Goal: Task Accomplishment & Management: Manage account settings

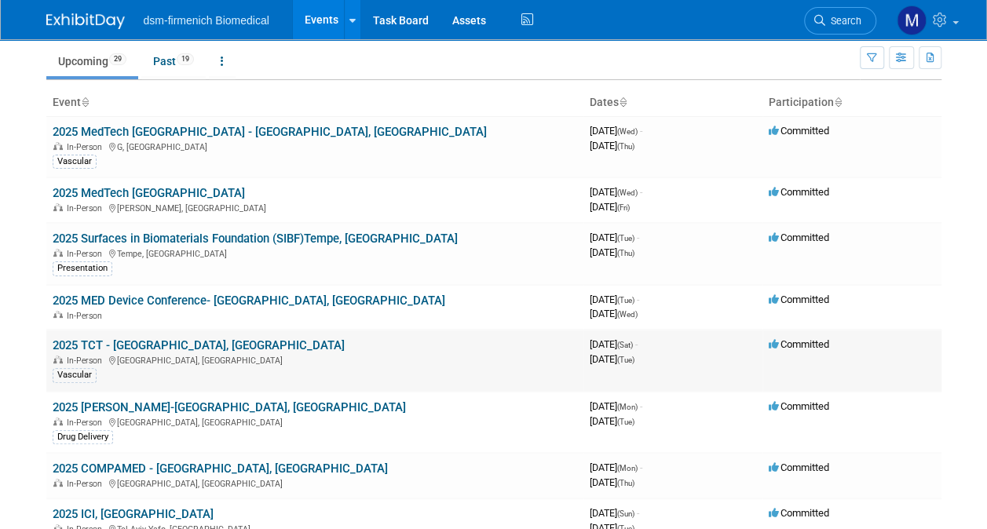
scroll to position [79, 0]
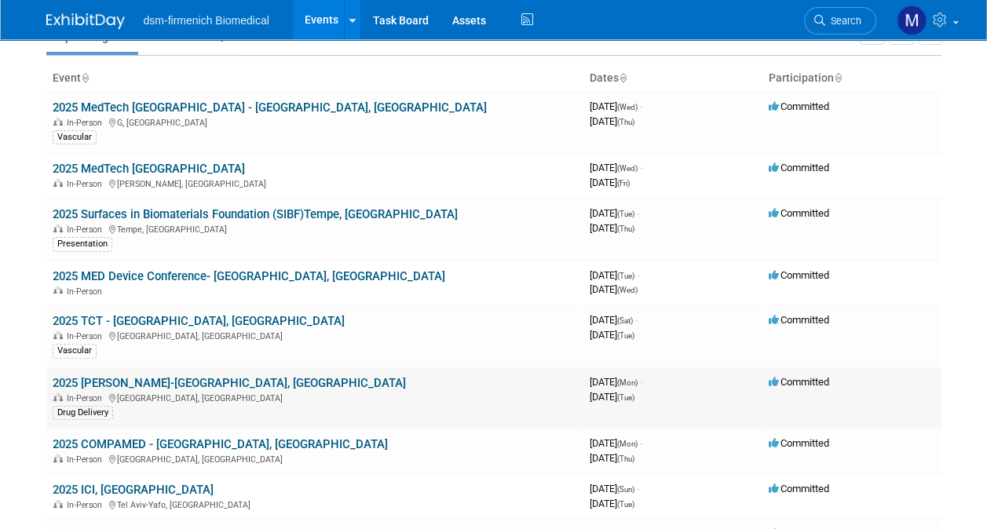
click at [101, 380] on link "2025 [PERSON_NAME]-[GEOGRAPHIC_DATA], [GEOGRAPHIC_DATA]" at bounding box center [229, 383] width 353 height 14
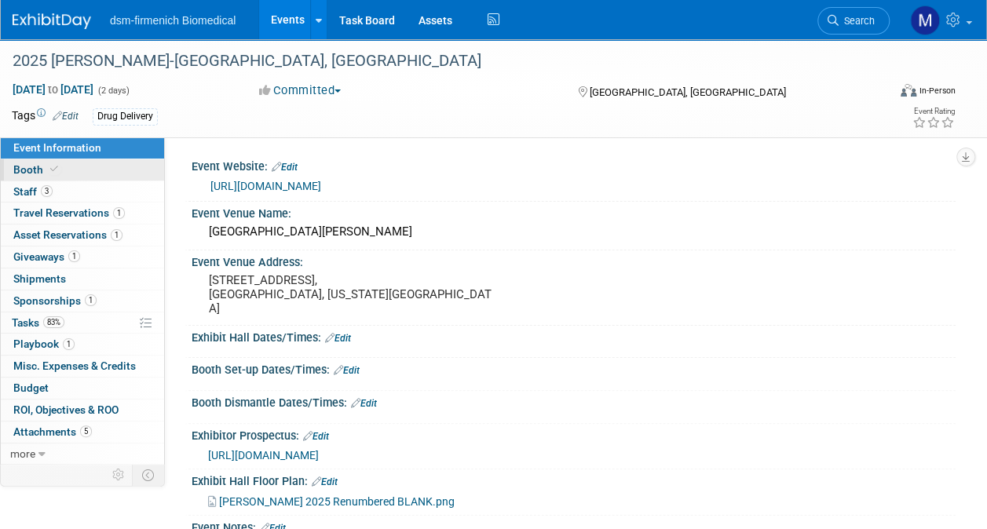
click at [36, 167] on span "Booth" at bounding box center [37, 169] width 48 height 13
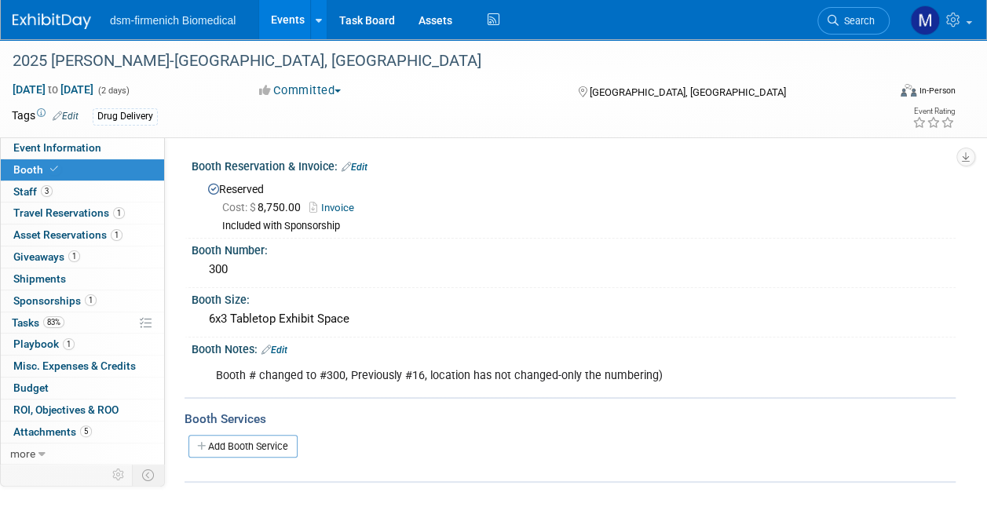
click at [226, 439] on link "Add Booth Service" at bounding box center [243, 446] width 109 height 23
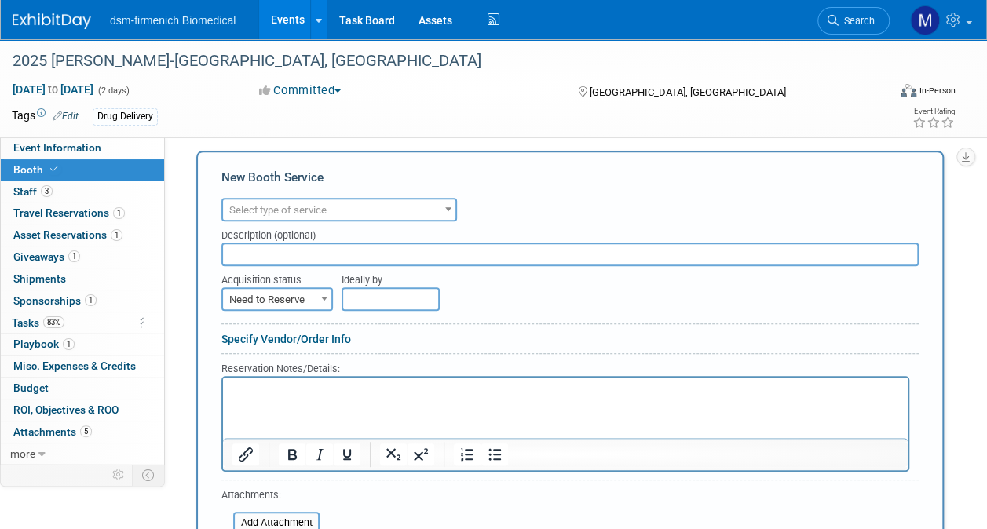
scroll to position [314, 0]
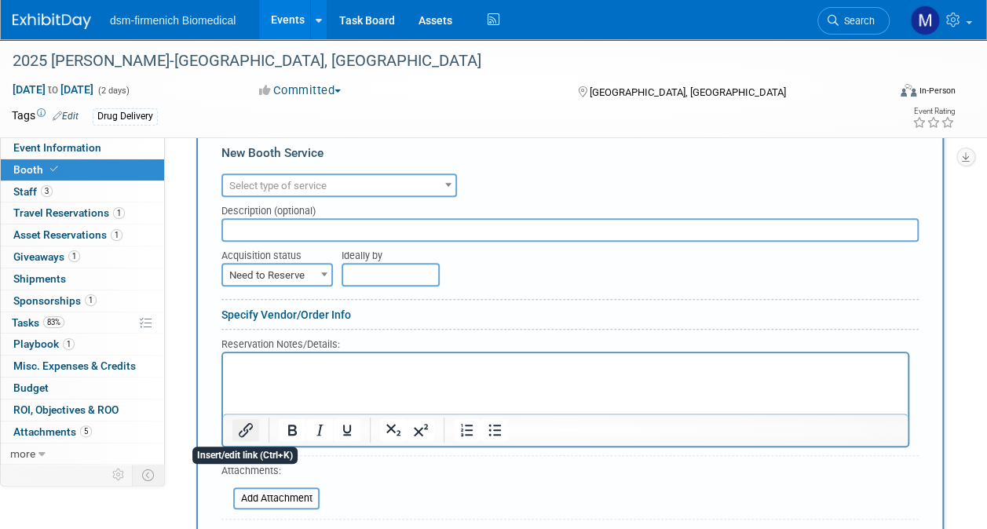
click at [247, 429] on icon "Insert/edit link" at bounding box center [246, 430] width 14 height 14
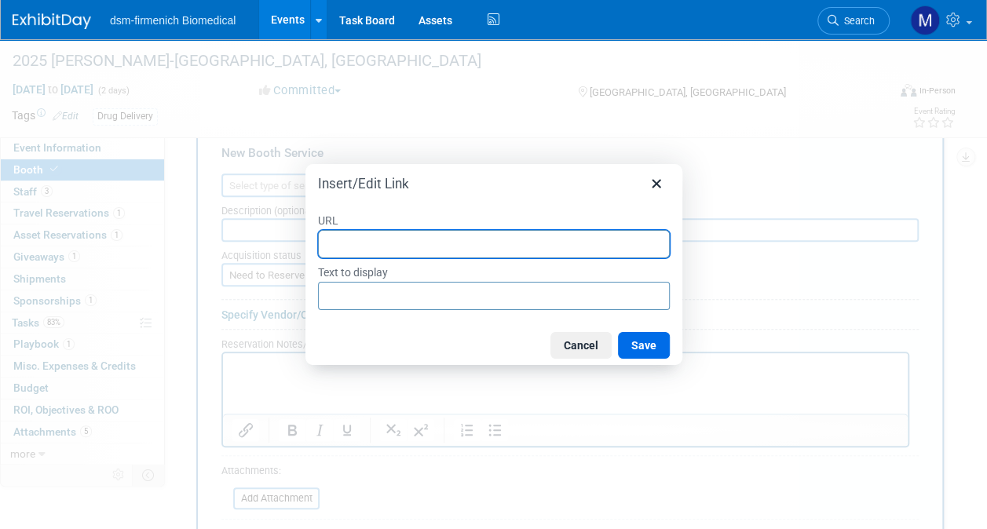
paste input "https://alliance-exposition.com/"
type input "https://alliance-exposition.com/"
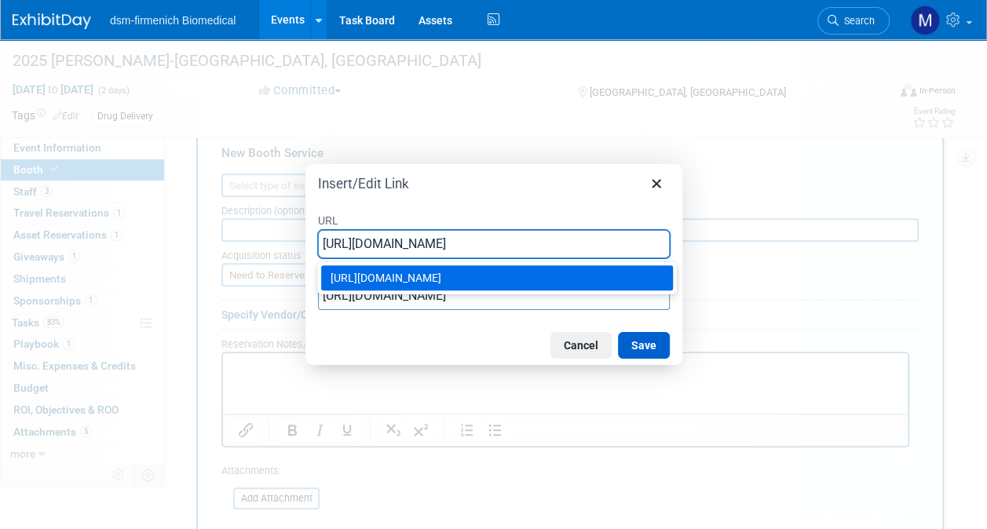
click at [644, 343] on button "Save" at bounding box center [644, 345] width 52 height 27
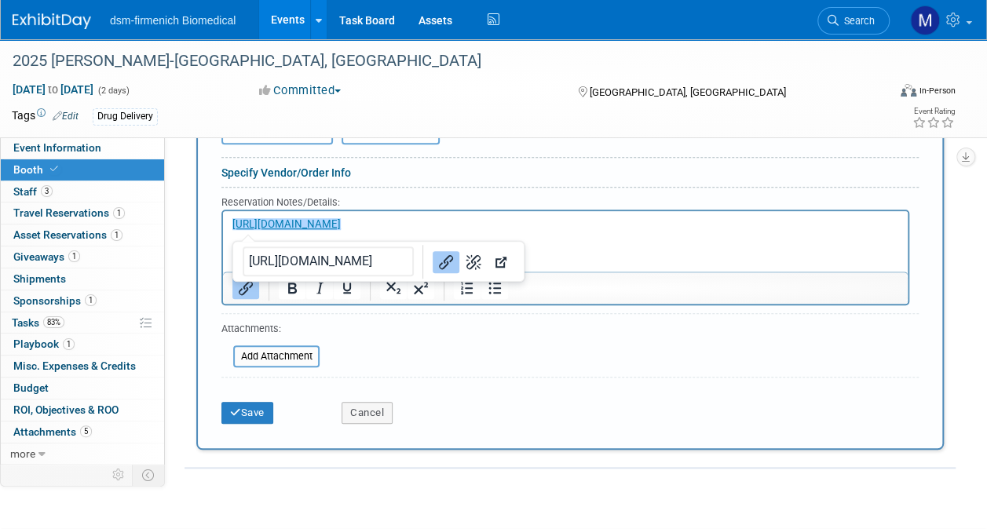
scroll to position [471, 0]
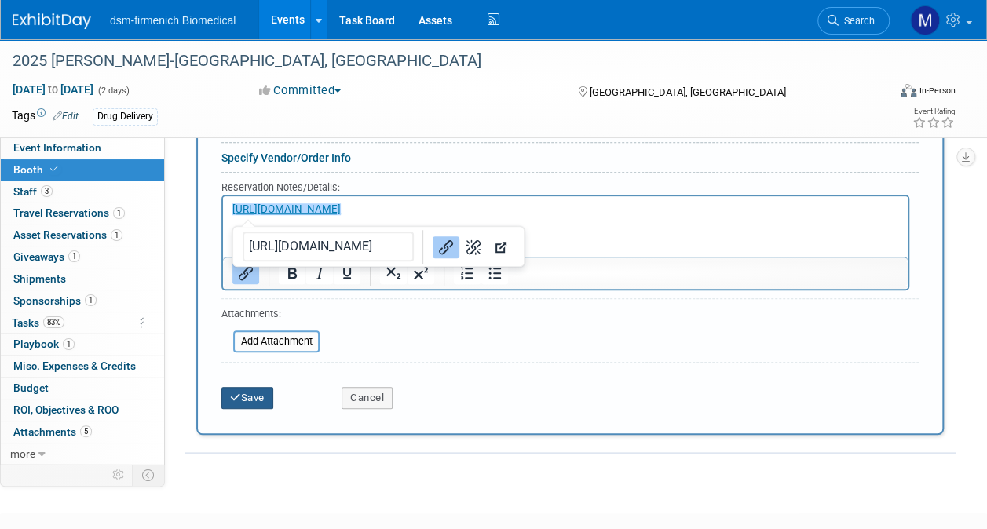
click at [233, 400] on button "Save" at bounding box center [248, 398] width 52 height 22
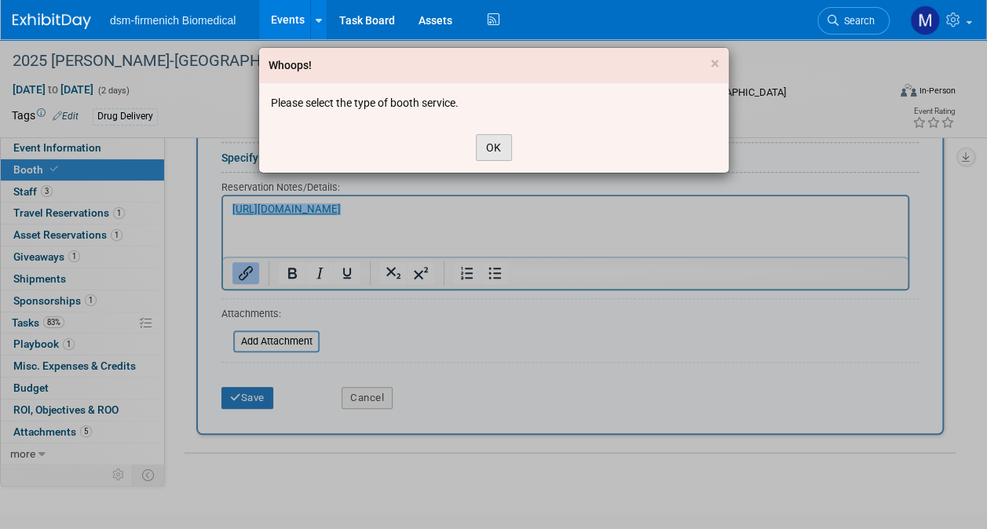
click at [495, 147] on button "OK" at bounding box center [494, 147] width 36 height 27
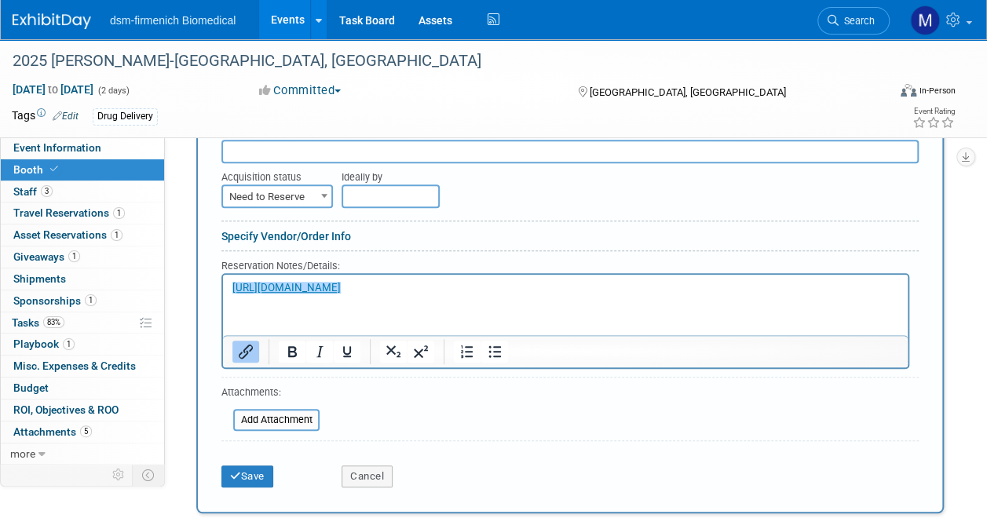
scroll to position [314, 0]
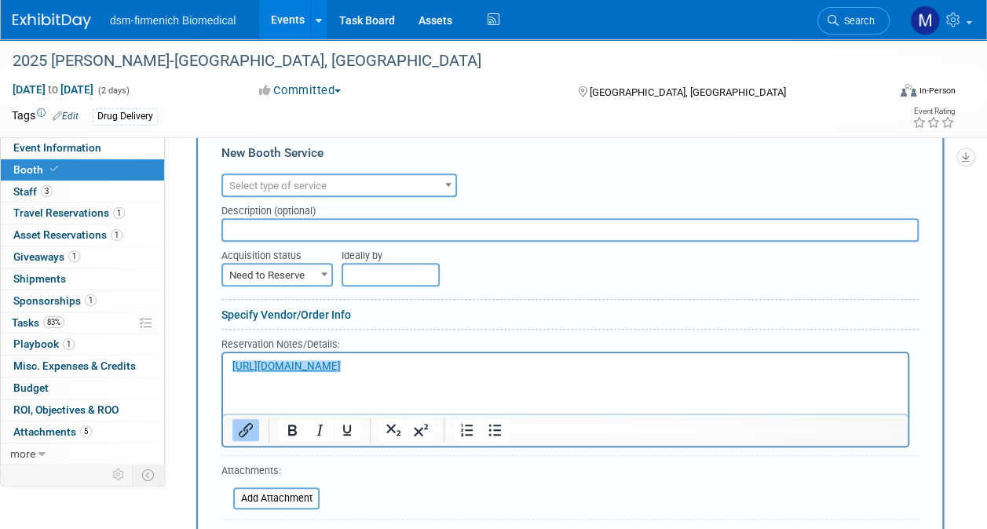
click at [413, 181] on span "Select type of service" at bounding box center [339, 186] width 233 height 22
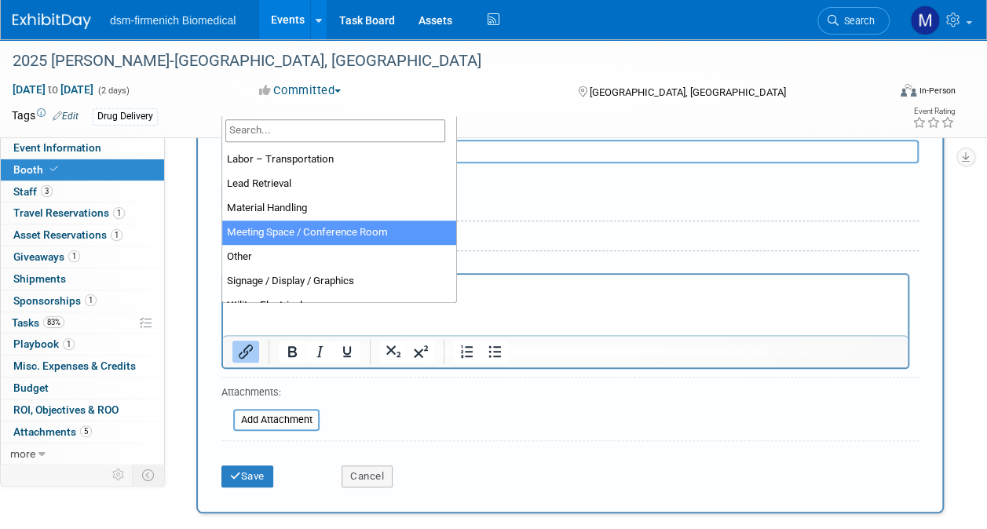
select select "20"
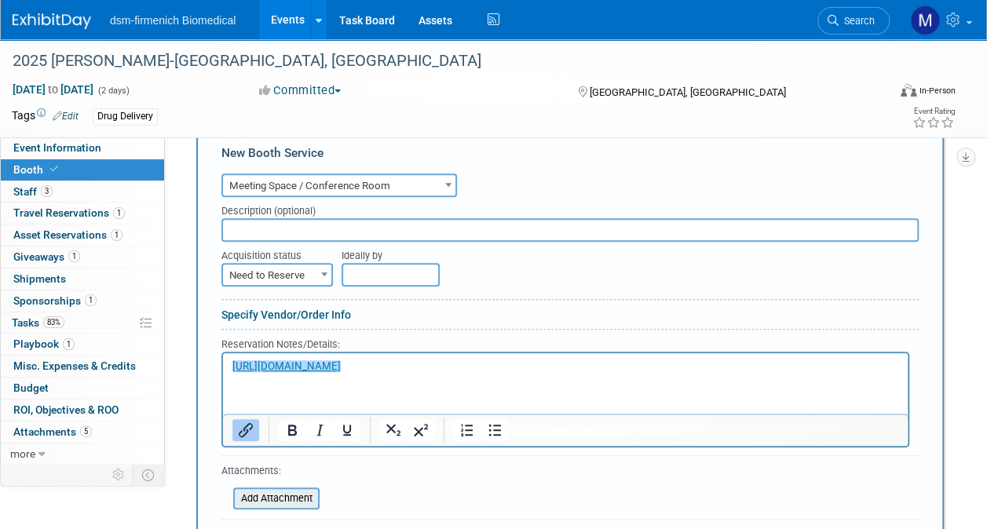
click at [288, 492] on input "file" at bounding box center [224, 498] width 187 height 19
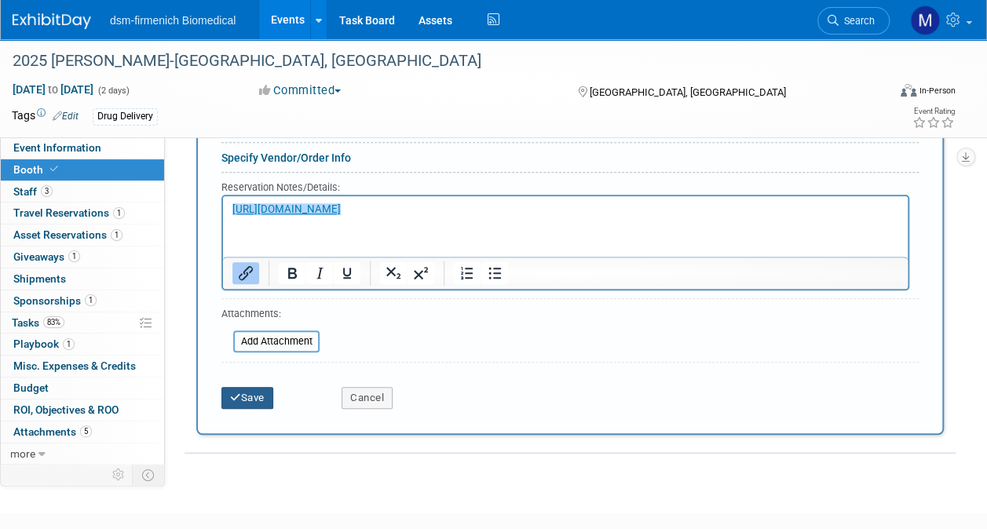
click at [255, 390] on button "Save" at bounding box center [248, 398] width 52 height 22
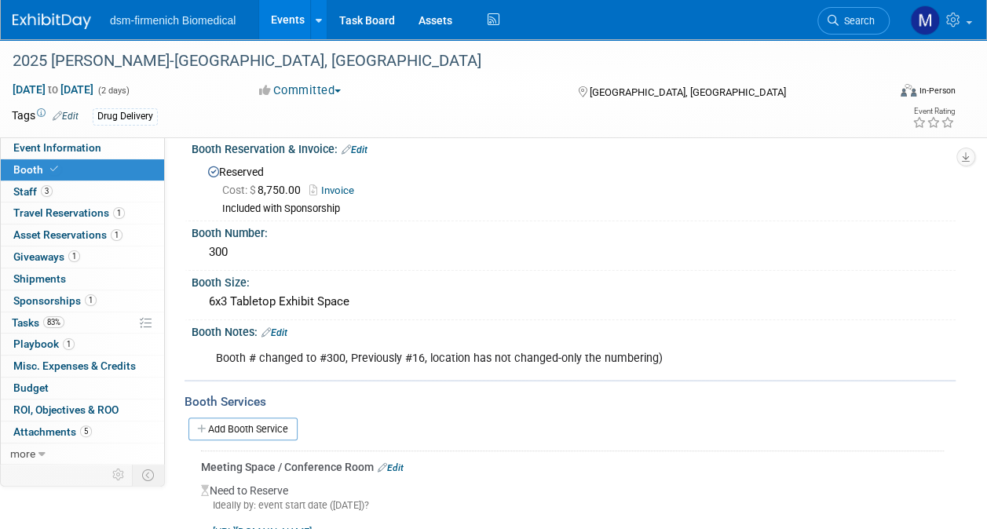
scroll to position [0, 0]
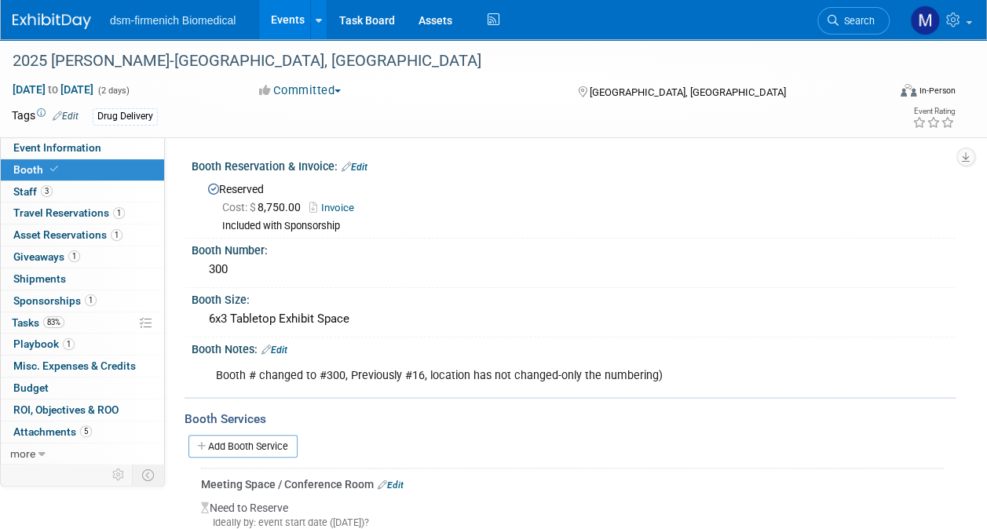
click at [339, 208] on link "Invoice" at bounding box center [335, 208] width 53 height 12
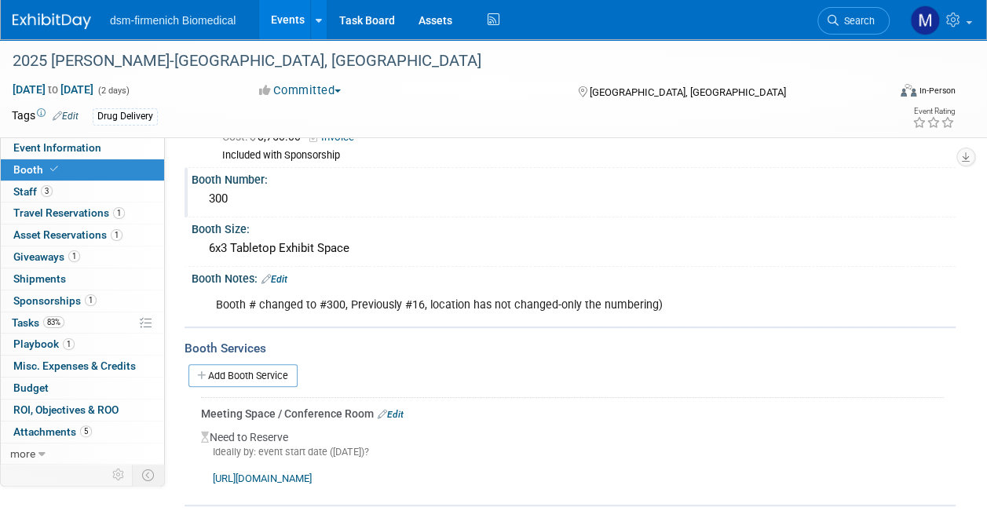
scroll to position [157, 0]
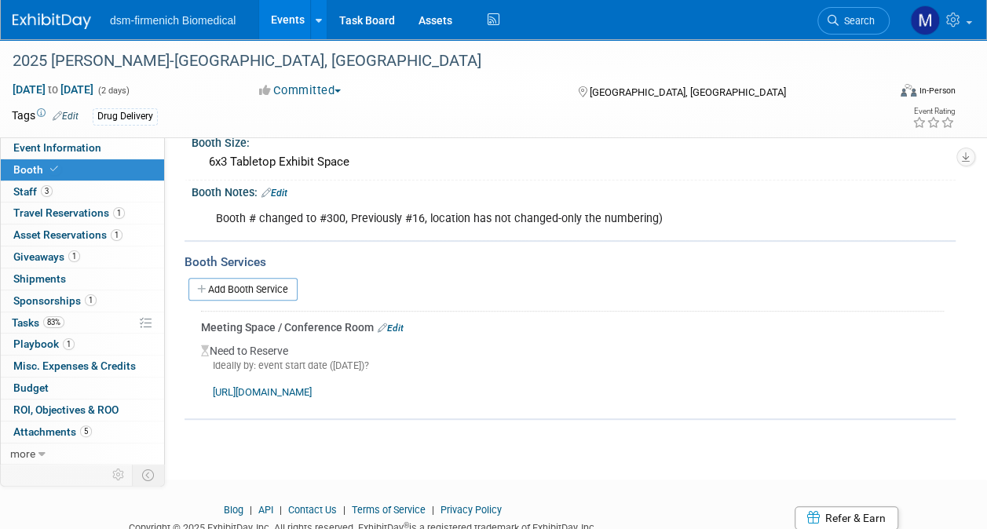
click at [400, 326] on link "Edit" at bounding box center [391, 328] width 26 height 11
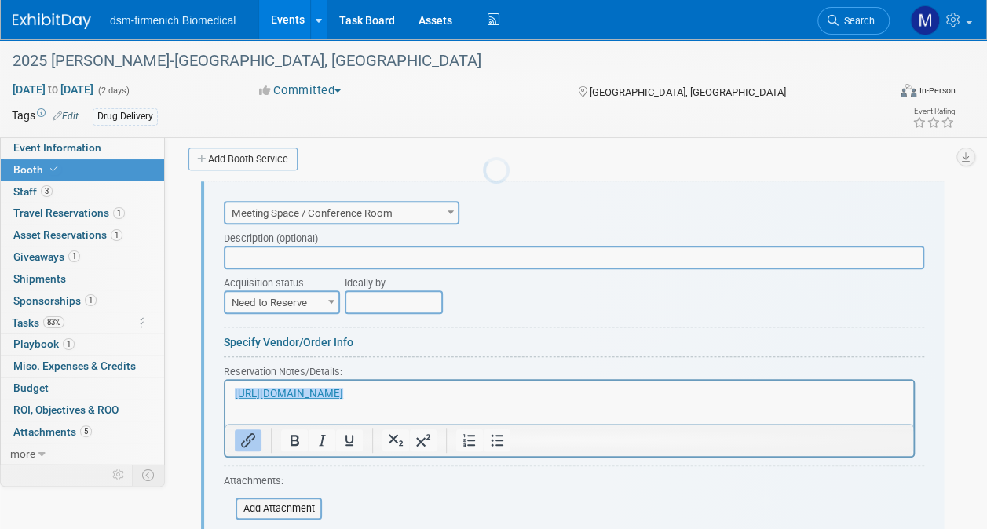
scroll to position [0, 0]
click at [451, 206] on span at bounding box center [451, 212] width 16 height 20
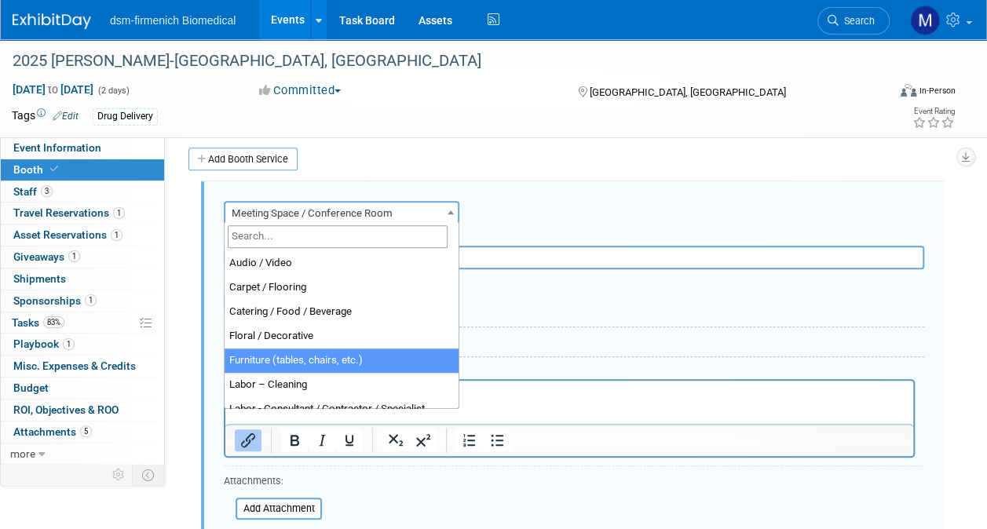
select select "6"
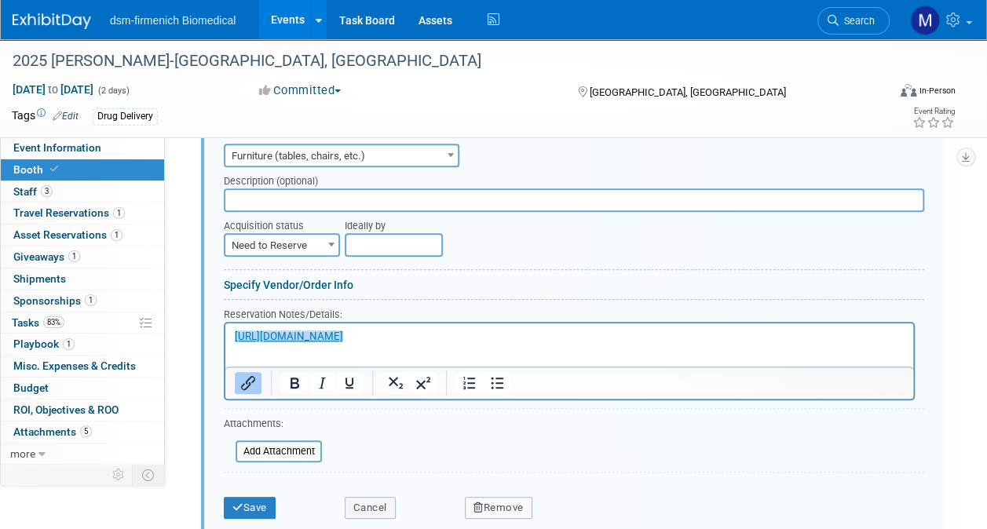
scroll to position [366, 0]
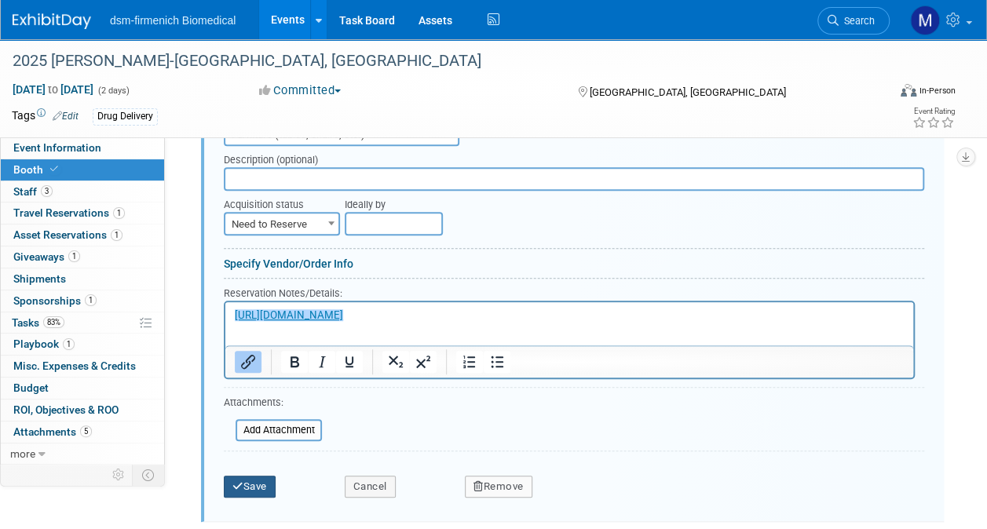
click at [255, 478] on button "Save" at bounding box center [250, 487] width 52 height 22
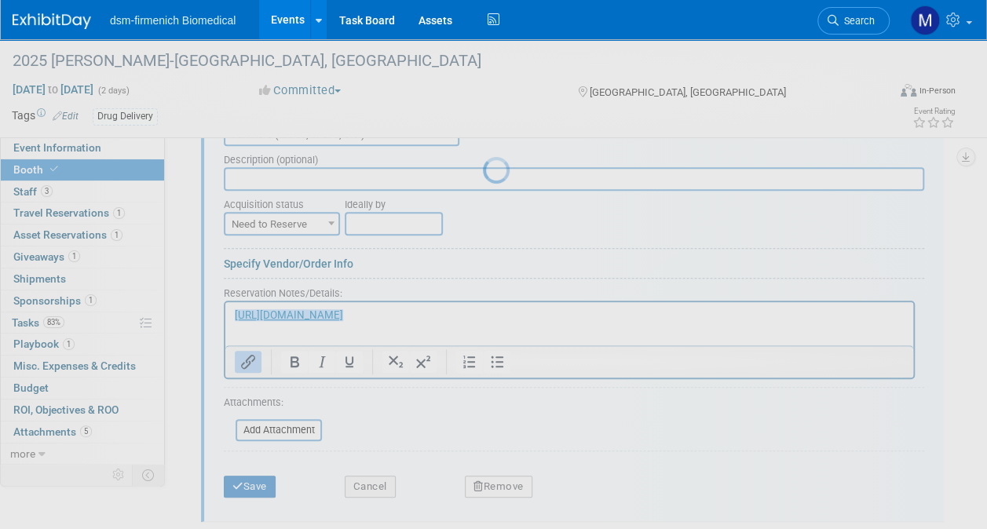
scroll to position [215, 0]
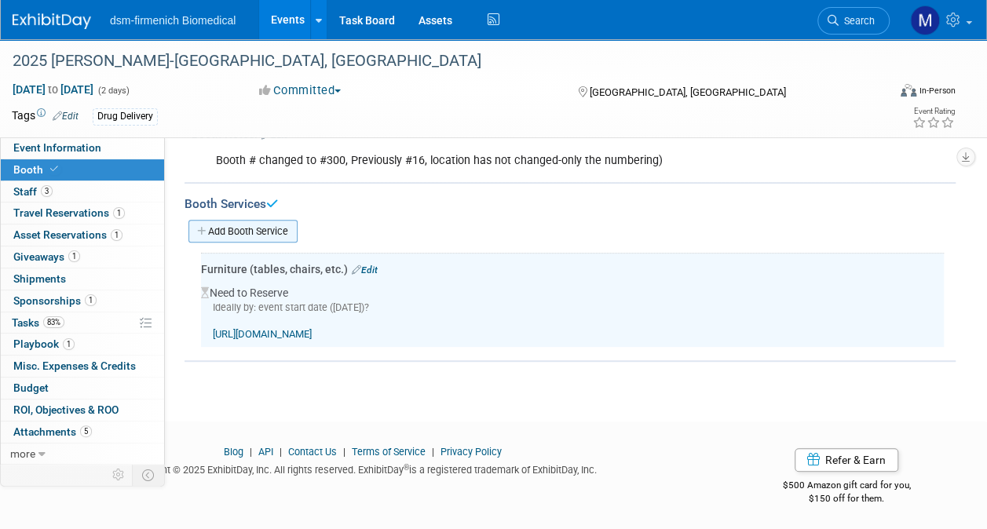
click at [266, 225] on link "Add Booth Service" at bounding box center [243, 231] width 109 height 23
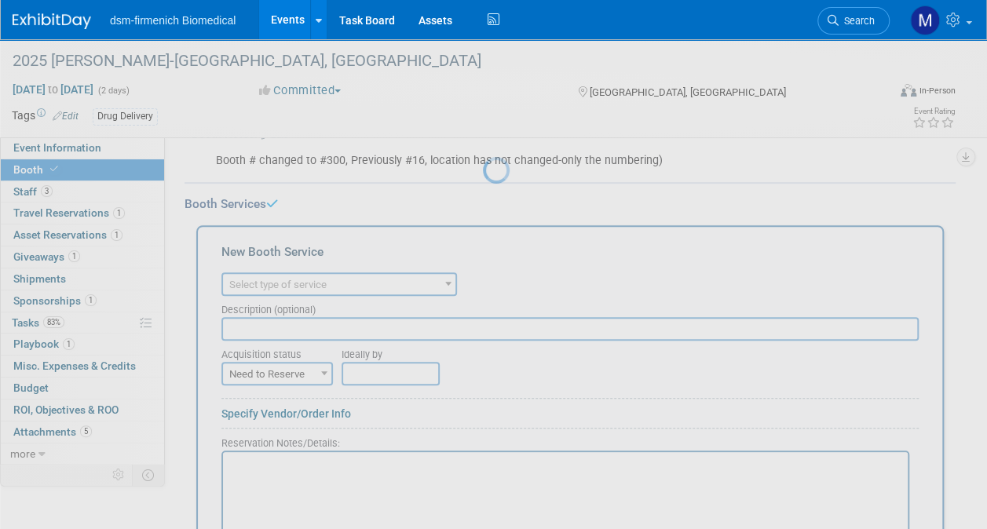
scroll to position [0, 0]
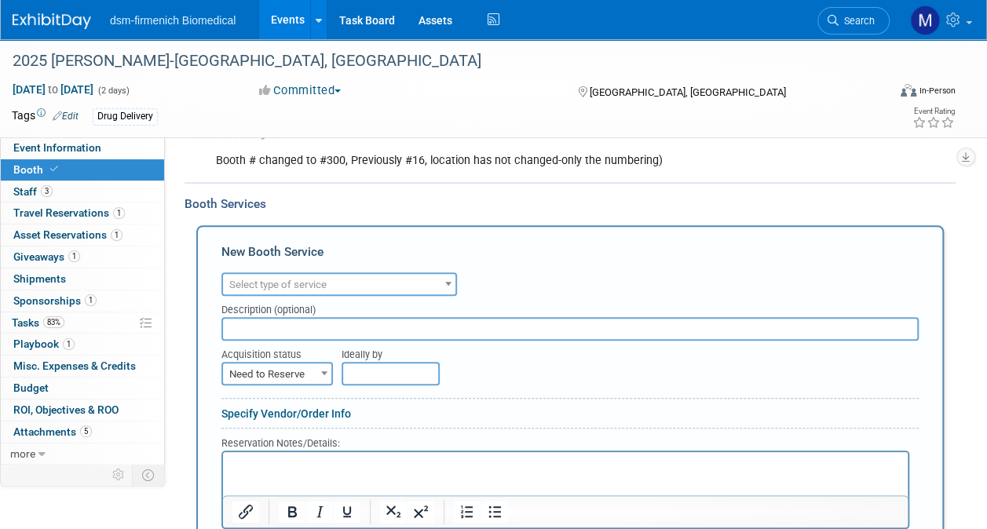
click at [449, 282] on b at bounding box center [448, 284] width 6 height 4
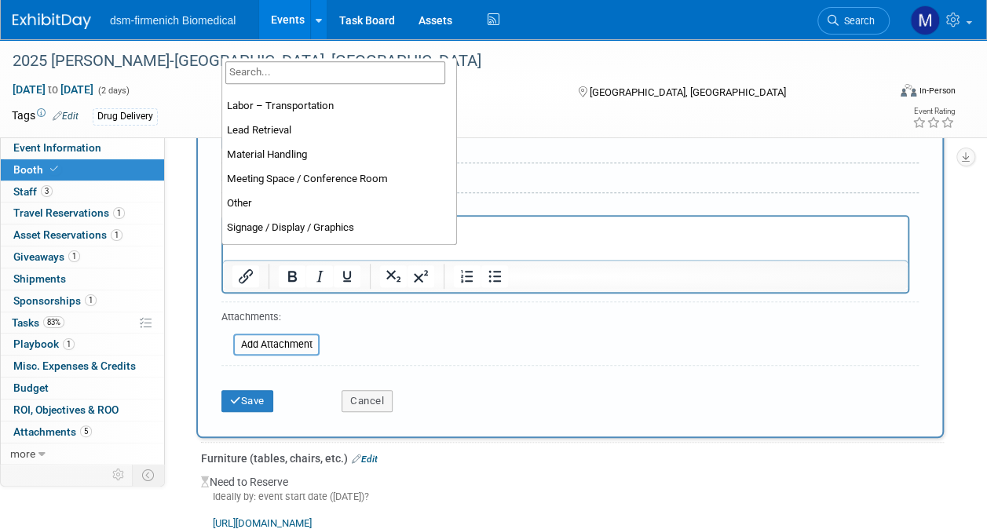
scroll to position [402, 0]
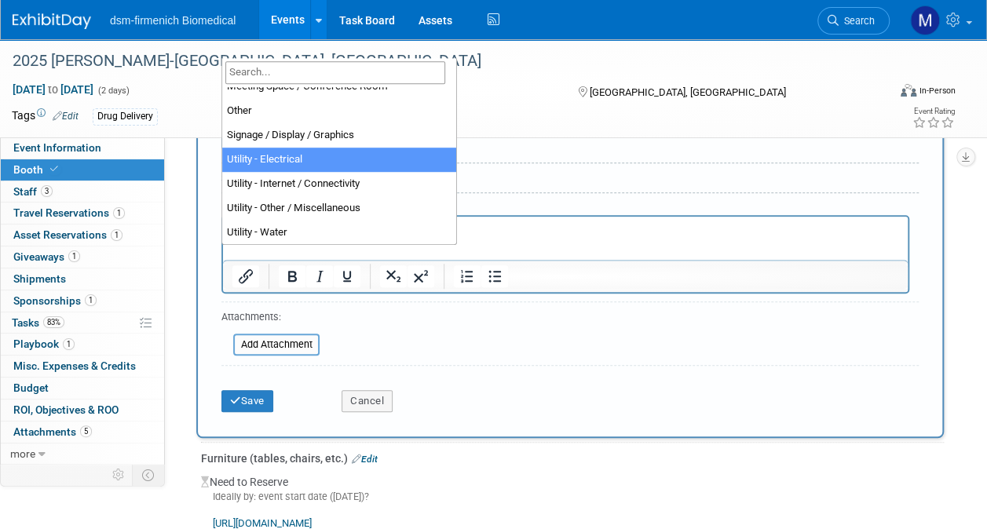
select select "8"
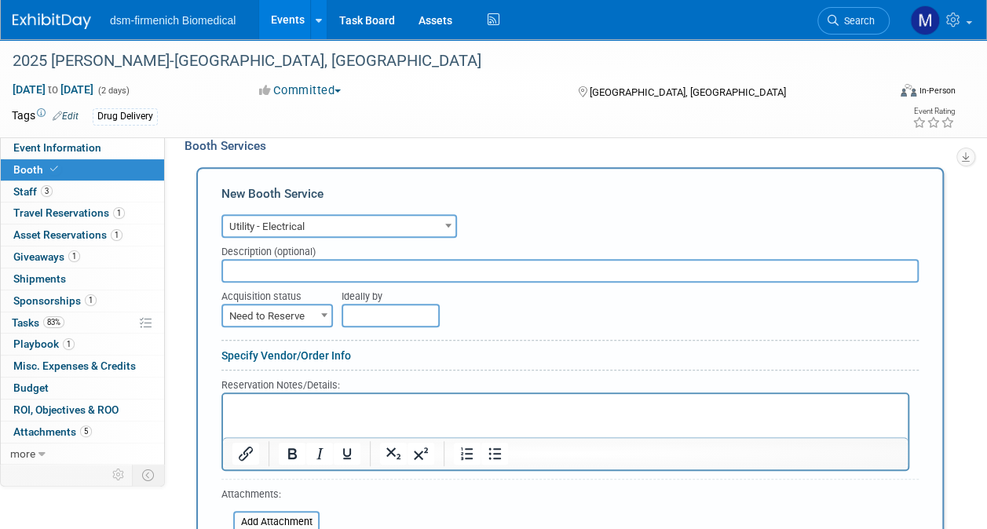
scroll to position [294, 0]
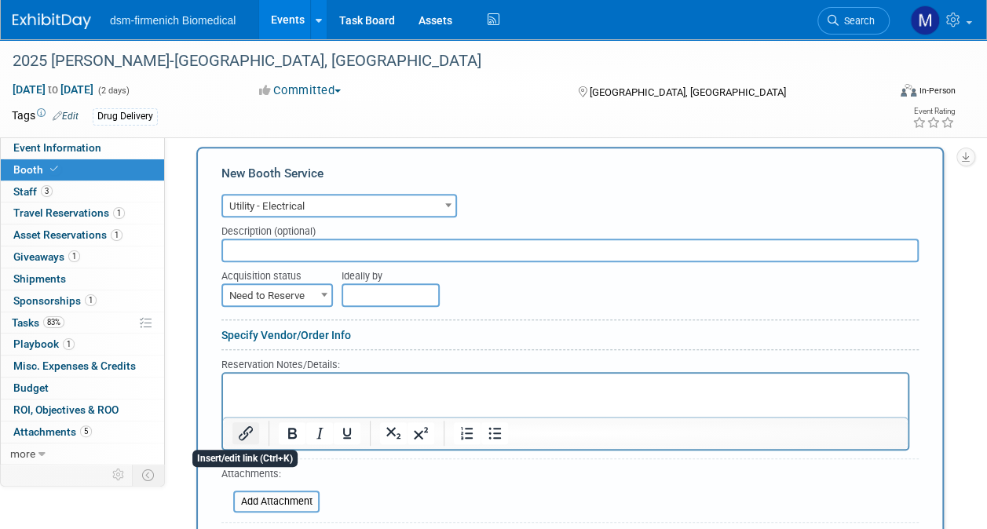
click at [248, 433] on icon "Insert/edit link" at bounding box center [245, 433] width 19 height 19
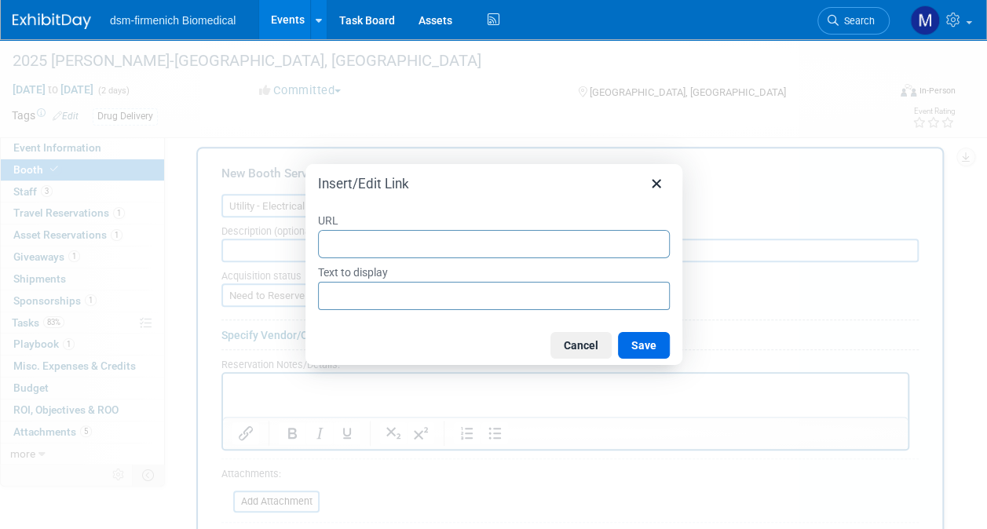
type input "https://eventnow.encoreglobal.com/myevents/result/index/show_id/31686632-4279-f…"
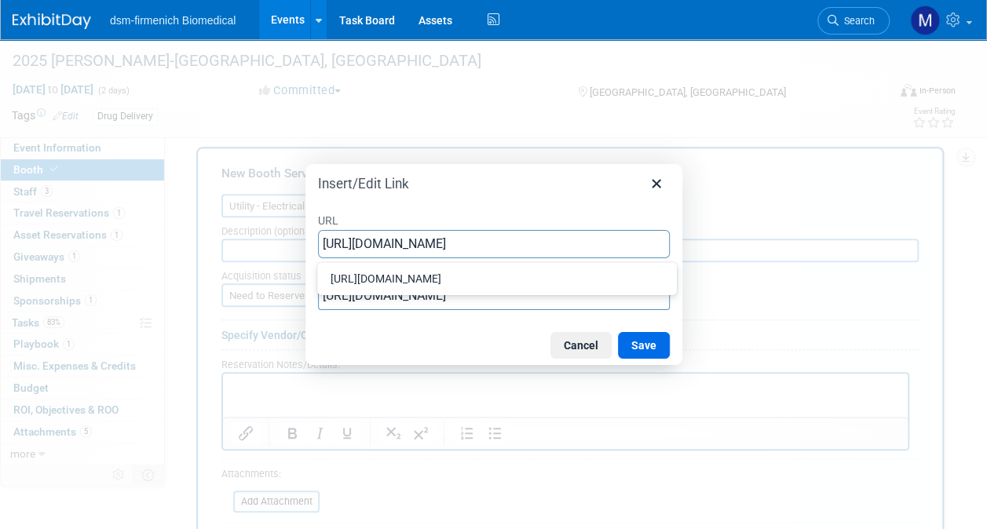
scroll to position [0, 284]
click at [643, 350] on button "Save" at bounding box center [644, 345] width 52 height 27
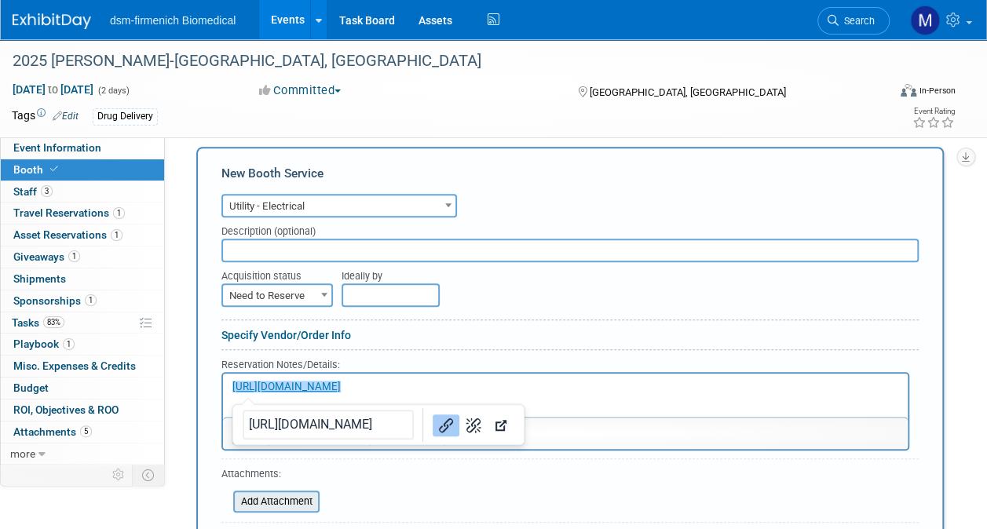
click at [266, 495] on input "file" at bounding box center [224, 502] width 187 height 19
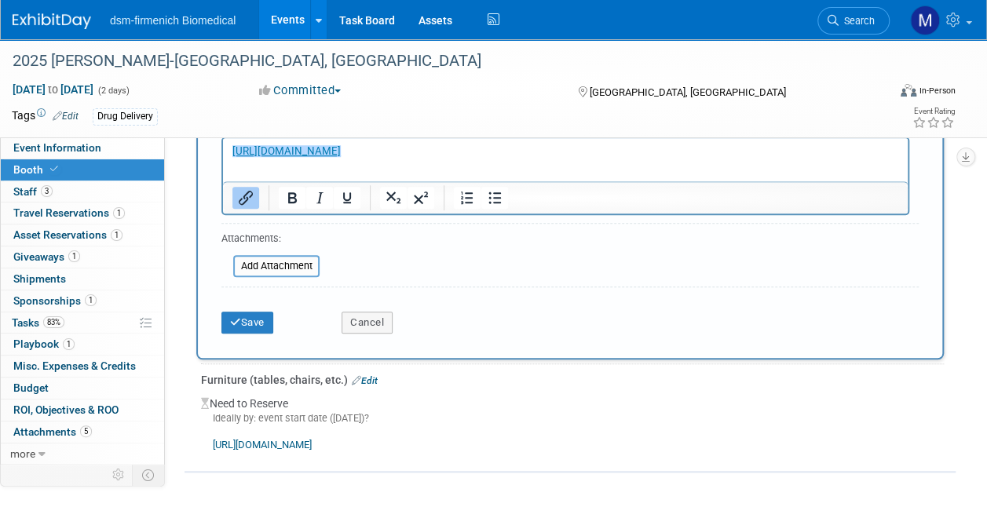
scroll to position [608, 0]
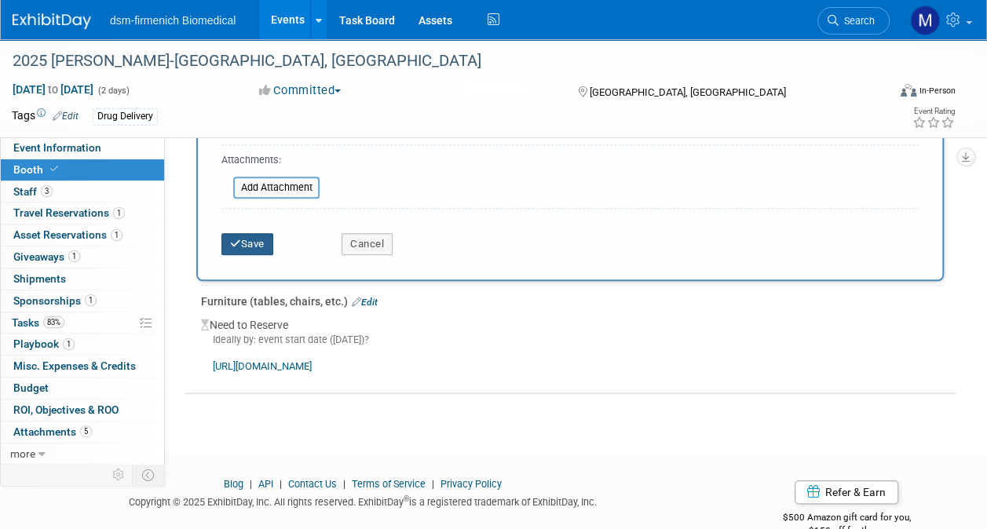
drag, startPoint x: 241, startPoint y: 233, endPoint x: 267, endPoint y: 229, distance: 26.1
click at [248, 239] on button "Save" at bounding box center [248, 244] width 52 height 22
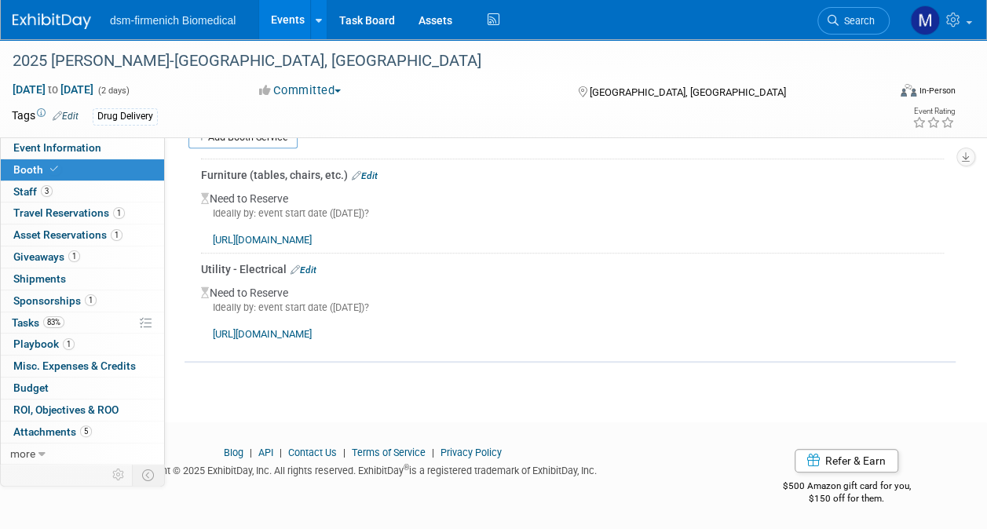
scroll to position [152, 0]
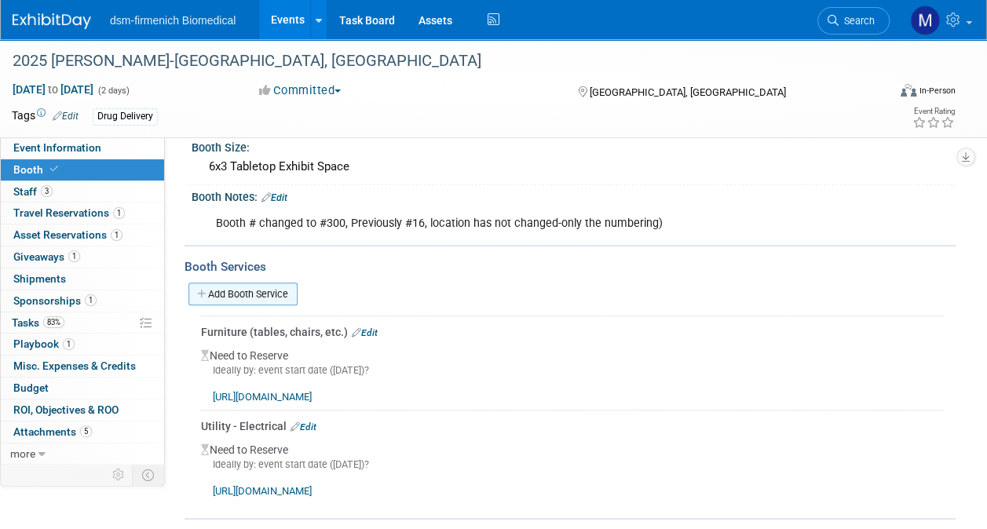
click at [286, 292] on link "Add Booth Service" at bounding box center [243, 294] width 109 height 23
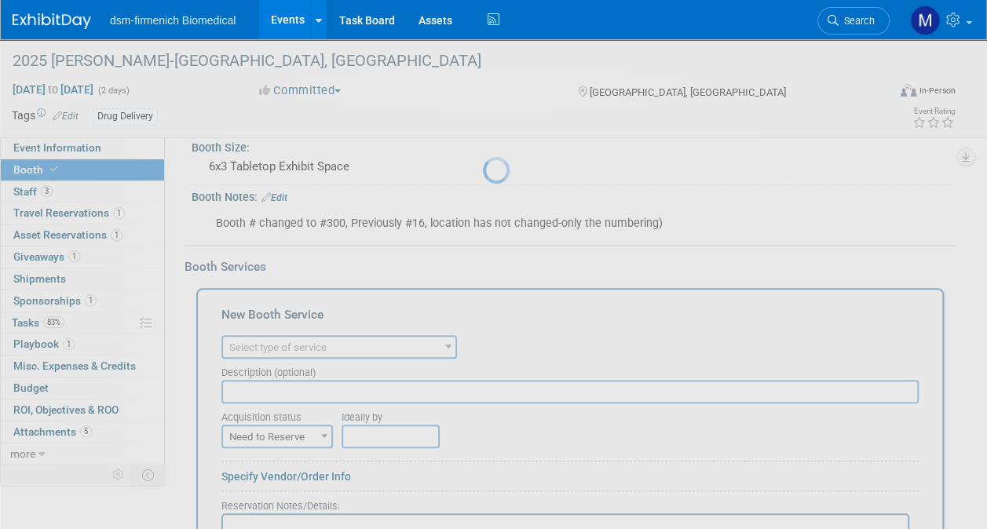
scroll to position [0, 0]
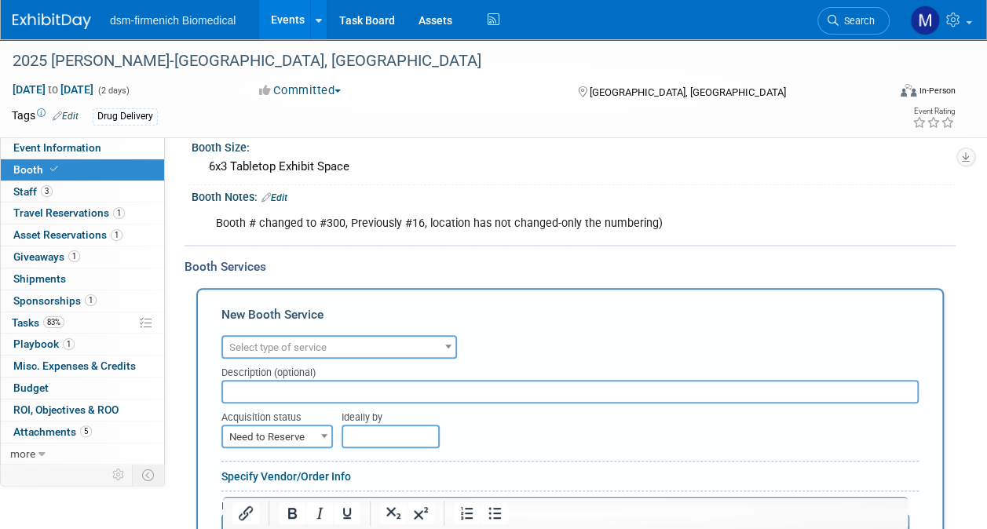
click at [312, 343] on span "Select type of service" at bounding box center [277, 348] width 97 height 12
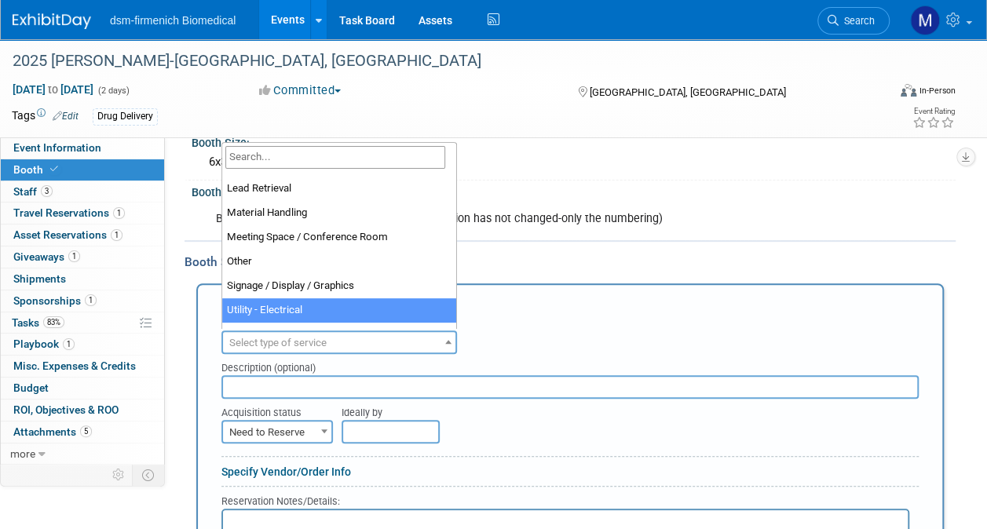
scroll to position [314, 0]
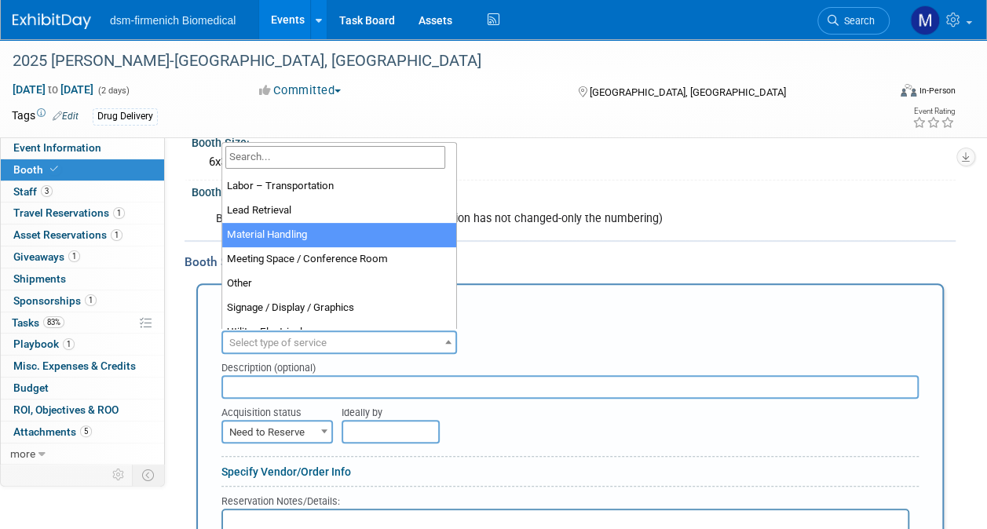
select select "10"
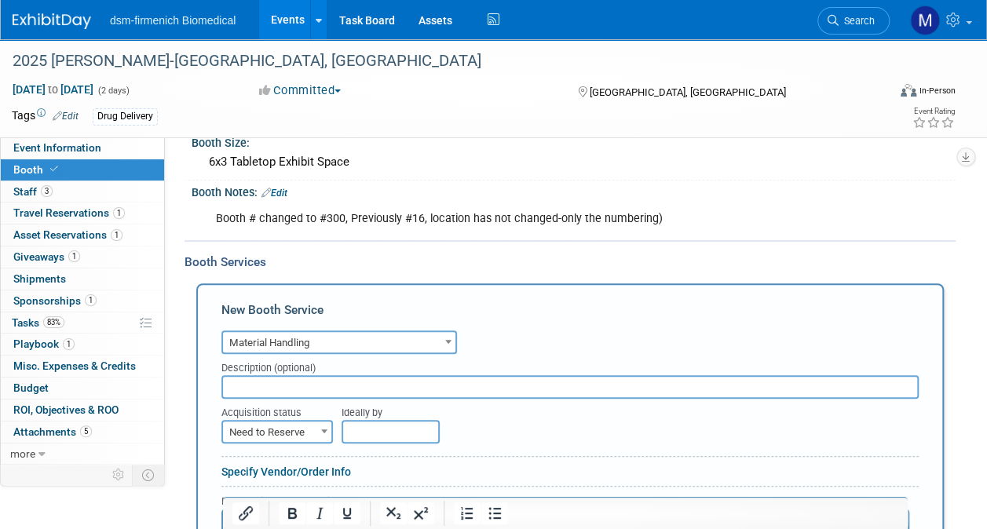
scroll to position [236, 0]
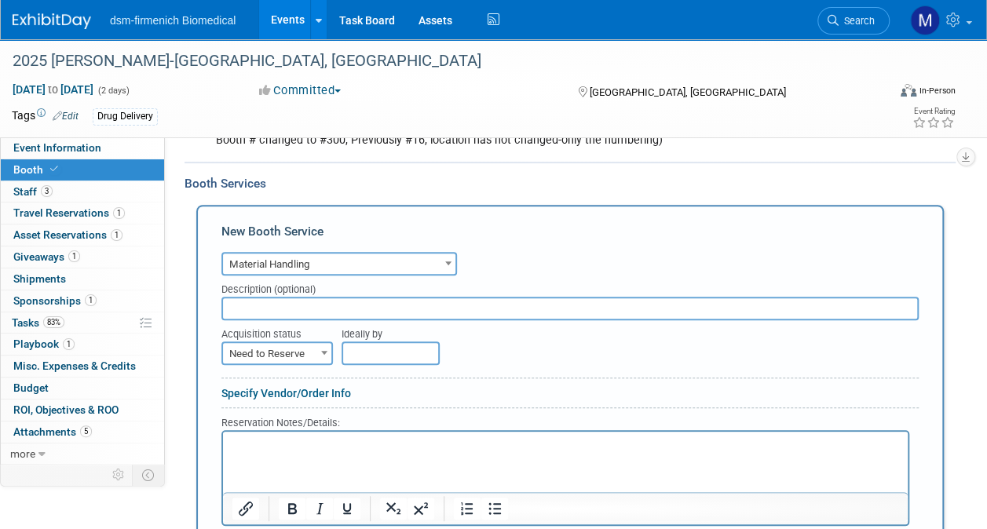
click at [258, 451] on p "Rich Text Area. Press ALT-0 for help." at bounding box center [566, 445] width 667 height 15
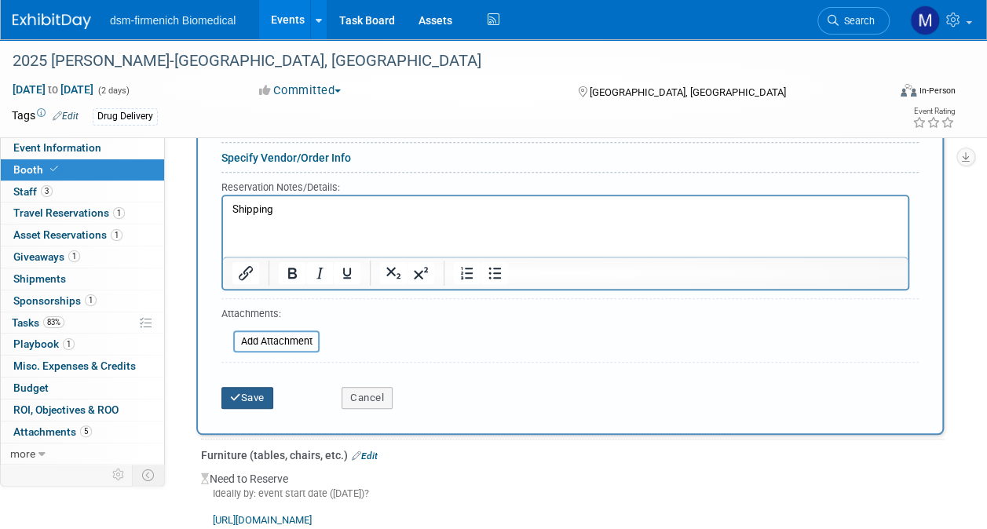
click at [255, 397] on button "Save" at bounding box center [248, 398] width 52 height 22
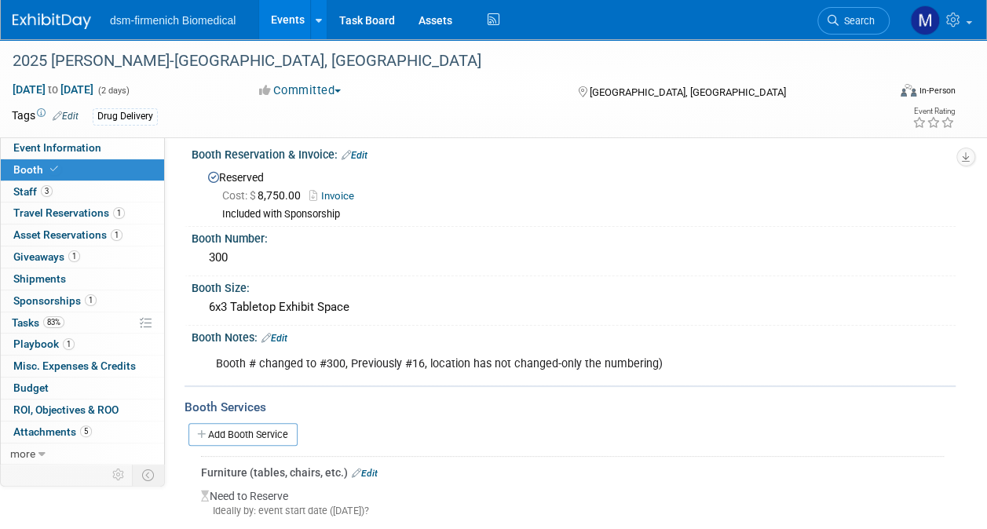
scroll to position [247, 0]
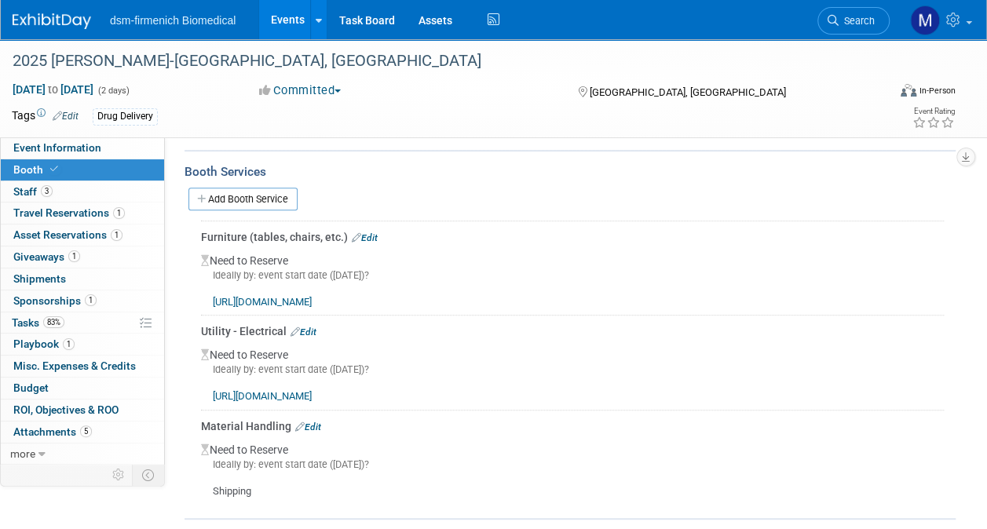
click at [313, 419] on div "Material Handling Edit" at bounding box center [572, 427] width 743 height 16
click at [312, 422] on link "Edit" at bounding box center [308, 427] width 26 height 11
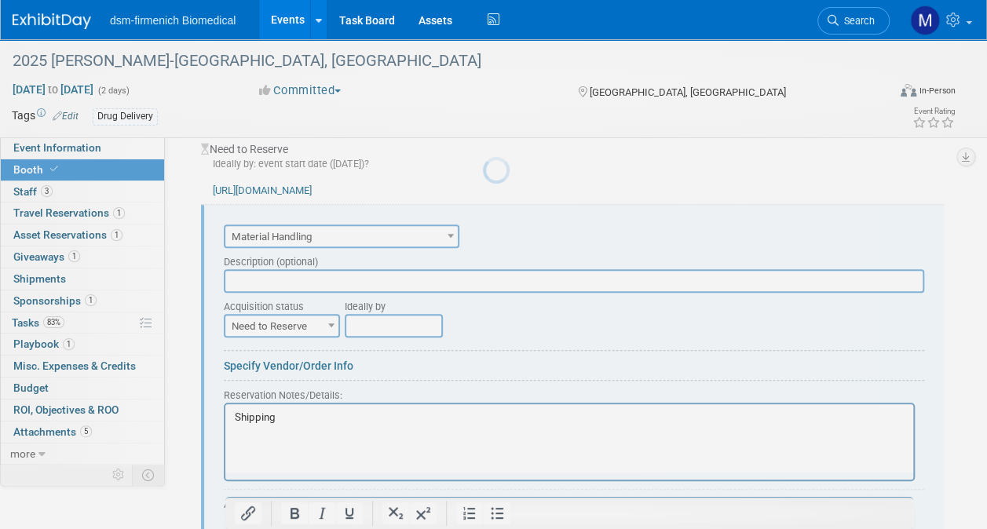
scroll to position [0, 0]
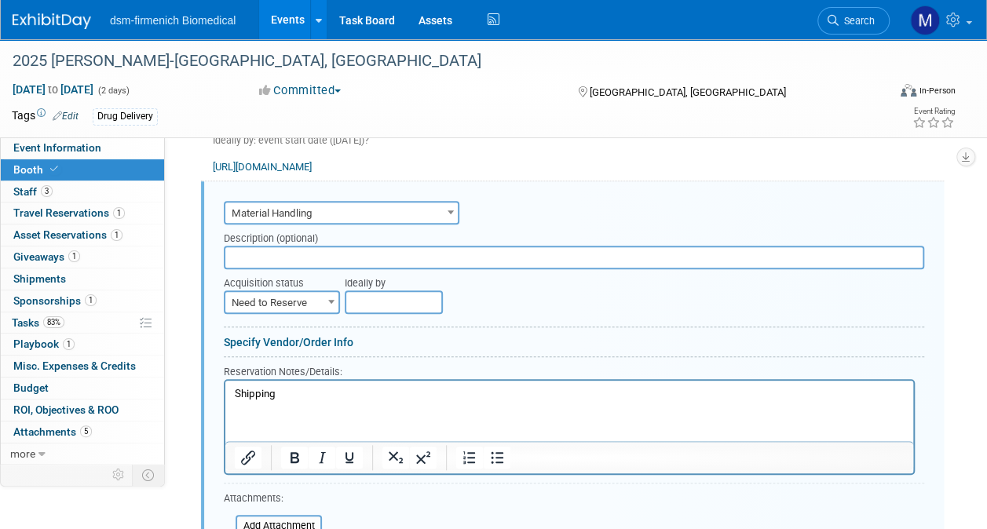
click at [306, 389] on p "Shipping" at bounding box center [570, 394] width 670 height 15
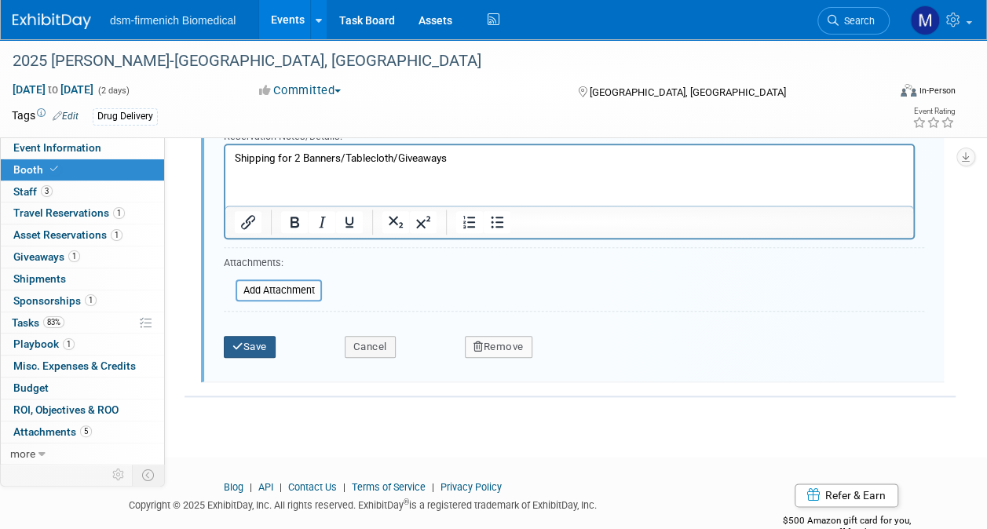
click at [246, 336] on button "Save" at bounding box center [250, 347] width 52 height 22
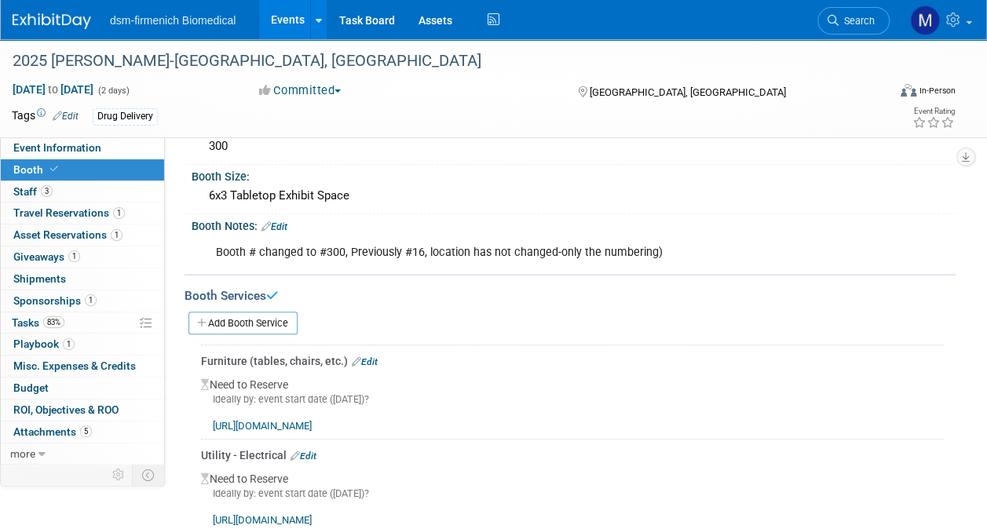
scroll to position [12, 0]
